Goal: Task Accomplishment & Management: Manage account settings

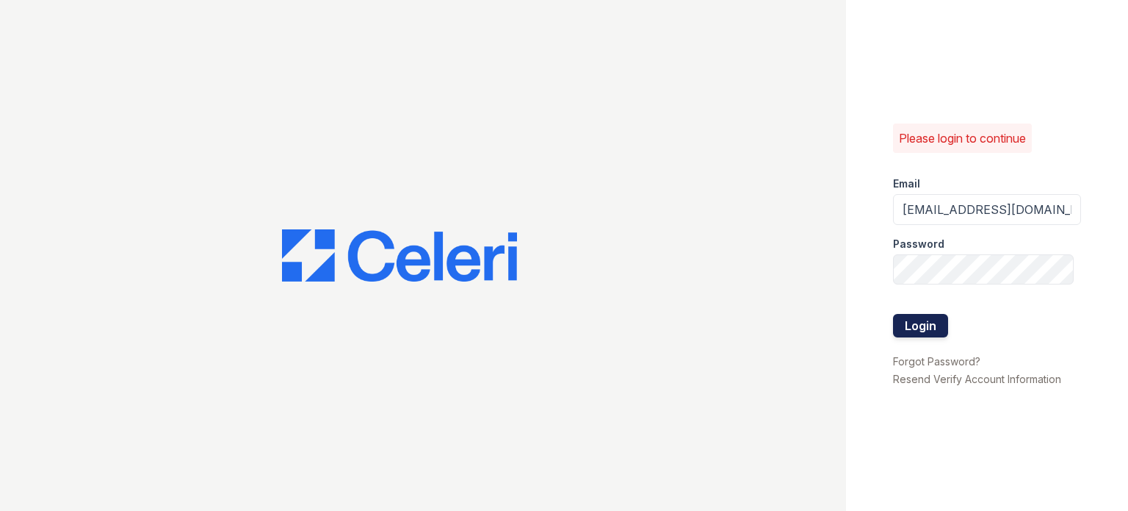
click at [909, 331] on button "Login" at bounding box center [920, 326] width 55 height 24
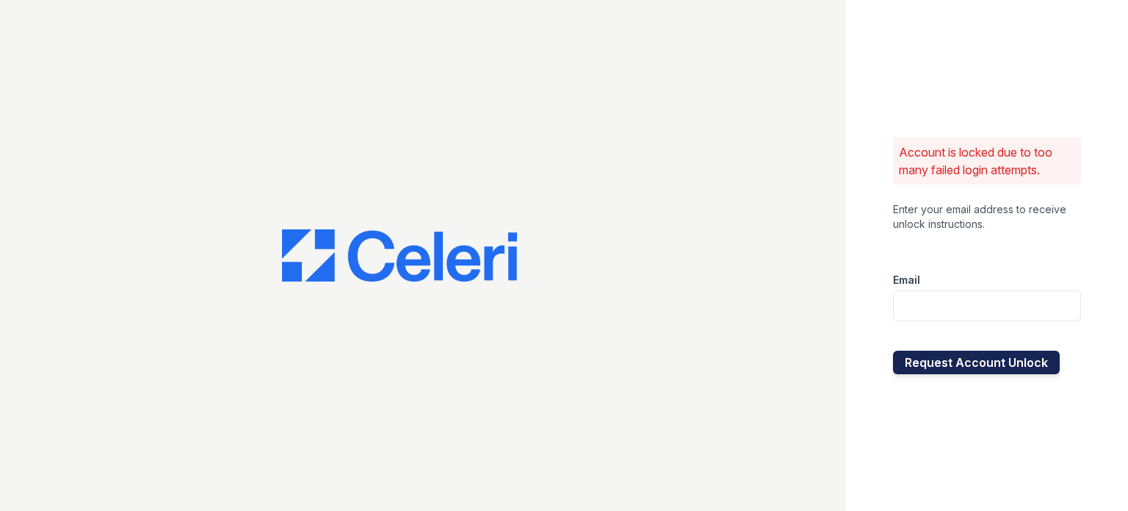
type input "tierini@mmgmgt.com"
click at [999, 361] on button "Request Account Unlock" at bounding box center [976, 362] width 167 height 24
